Goal: Find specific page/section: Find specific page/section

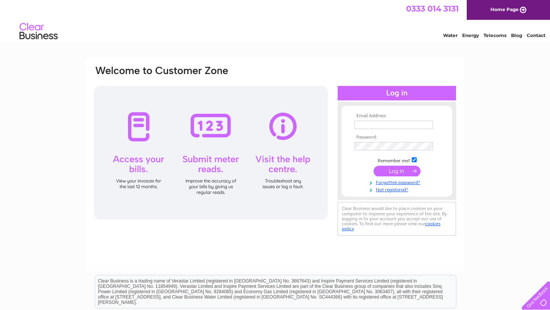
type input "info@lincolnseastbourne.com"
click at [397, 170] on input "submit" at bounding box center [396, 171] width 47 height 11
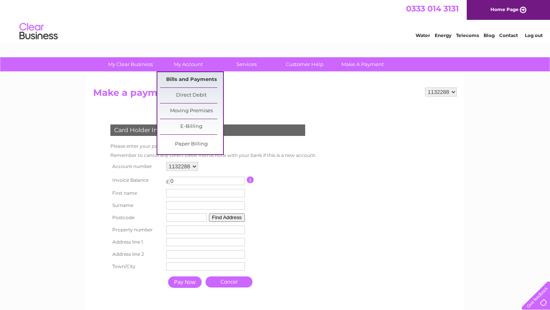
click at [192, 78] on link "Bills and Payments" at bounding box center [191, 79] width 63 height 15
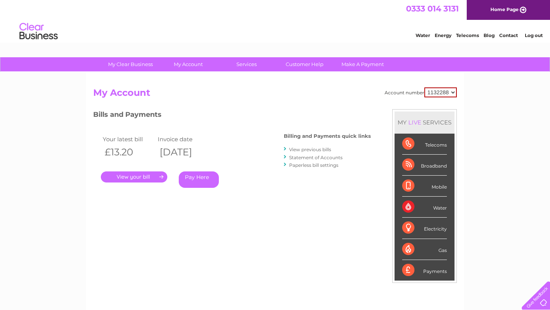
click at [308, 152] on link "View previous bills" at bounding box center [310, 150] width 42 height 6
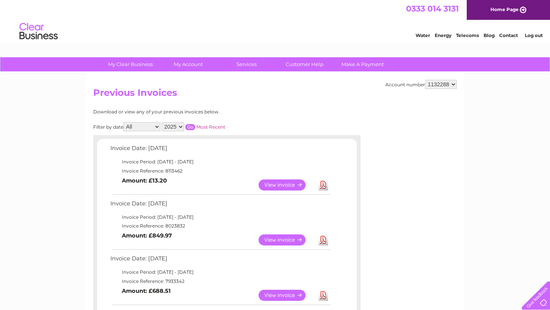
click at [290, 184] on link "View" at bounding box center [286, 184] width 56 height 11
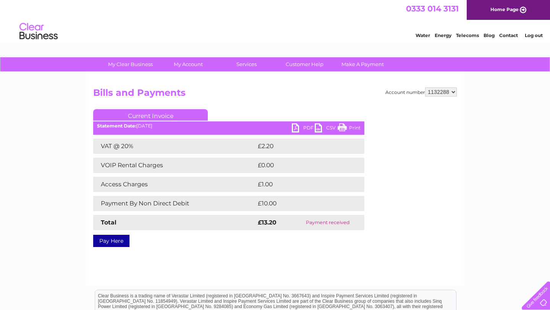
click at [352, 131] on link "Print" at bounding box center [348, 128] width 23 height 11
